Goal: Find specific fact: Find specific fact

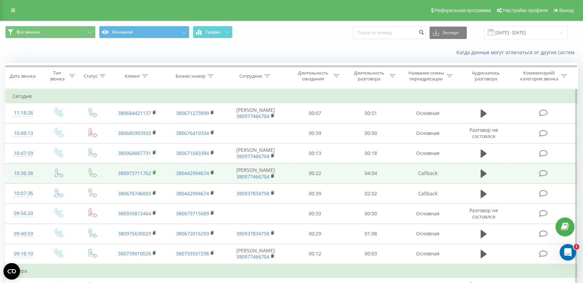
click at [155, 172] on rect at bounding box center [154, 172] width 2 height 3
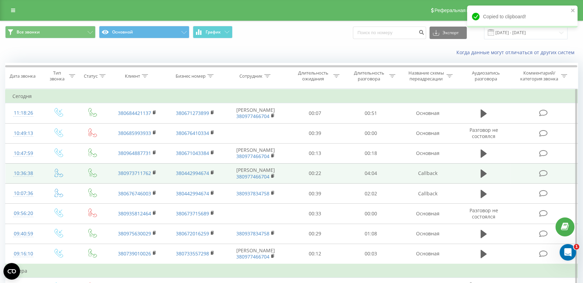
click at [514, 175] on td at bounding box center [544, 173] width 67 height 20
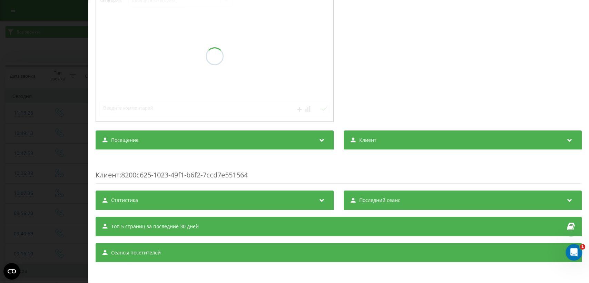
scroll to position [112, 0]
click at [283, 140] on div "Посещение" at bounding box center [215, 140] width 238 height 19
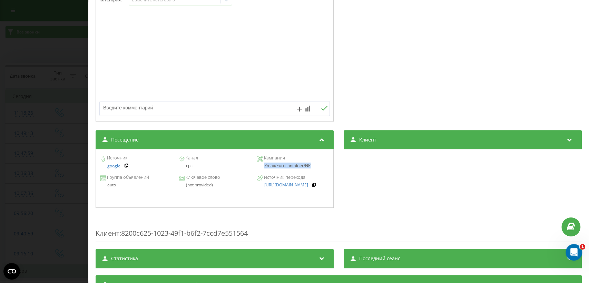
drag, startPoint x: 259, startPoint y: 167, endPoint x: 319, endPoint y: 167, distance: 60.4
click at [319, 167] on div "Pmax/Eurocontainer/NP" at bounding box center [293, 165] width 71 height 5
copy div "Pmax/Eurocontainer/NP"
